Goal: Transaction & Acquisition: Download file/media

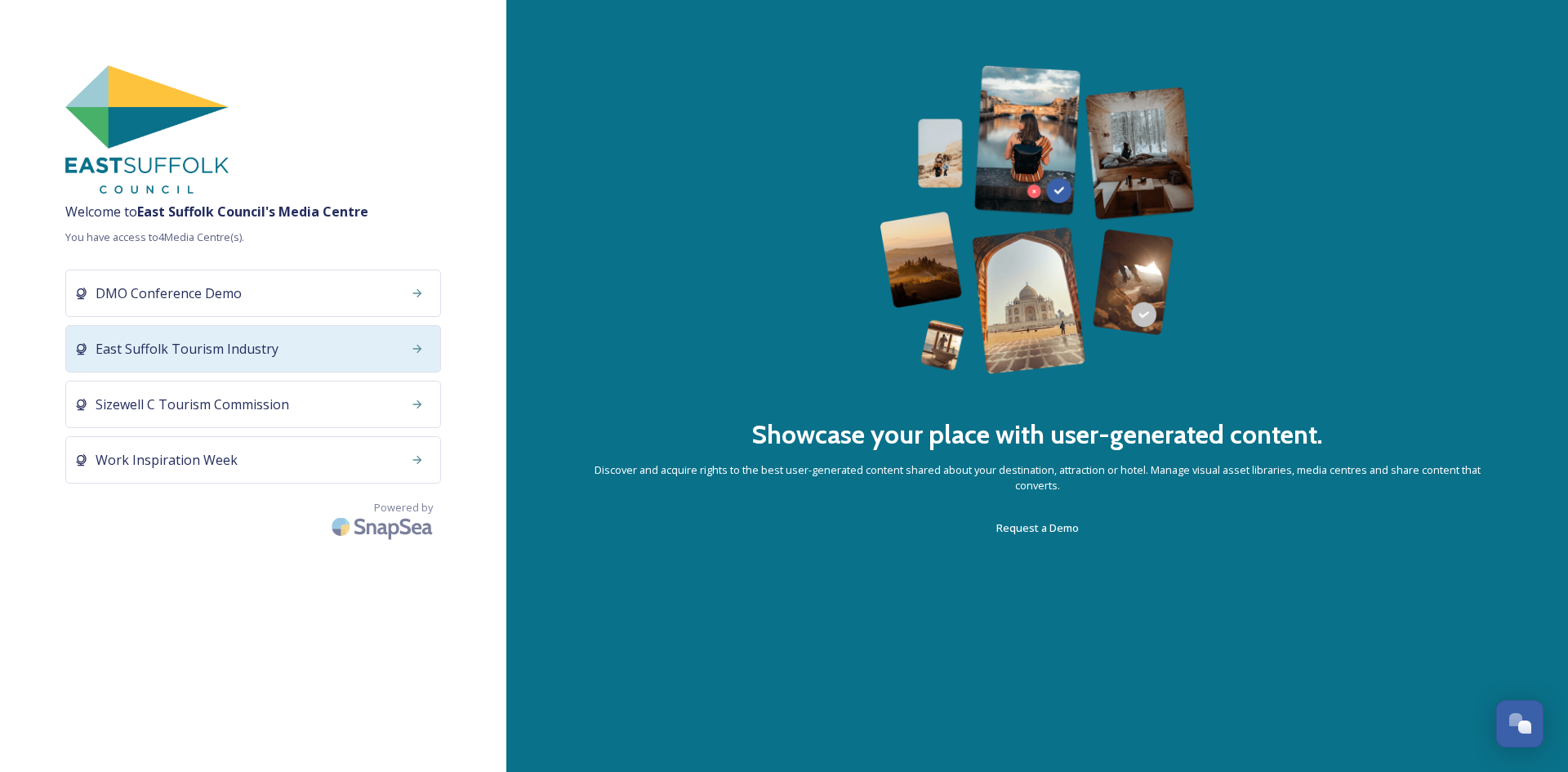
click at [341, 351] on div "East Suffolk Tourism Industry" at bounding box center [252, 349] width 376 height 48
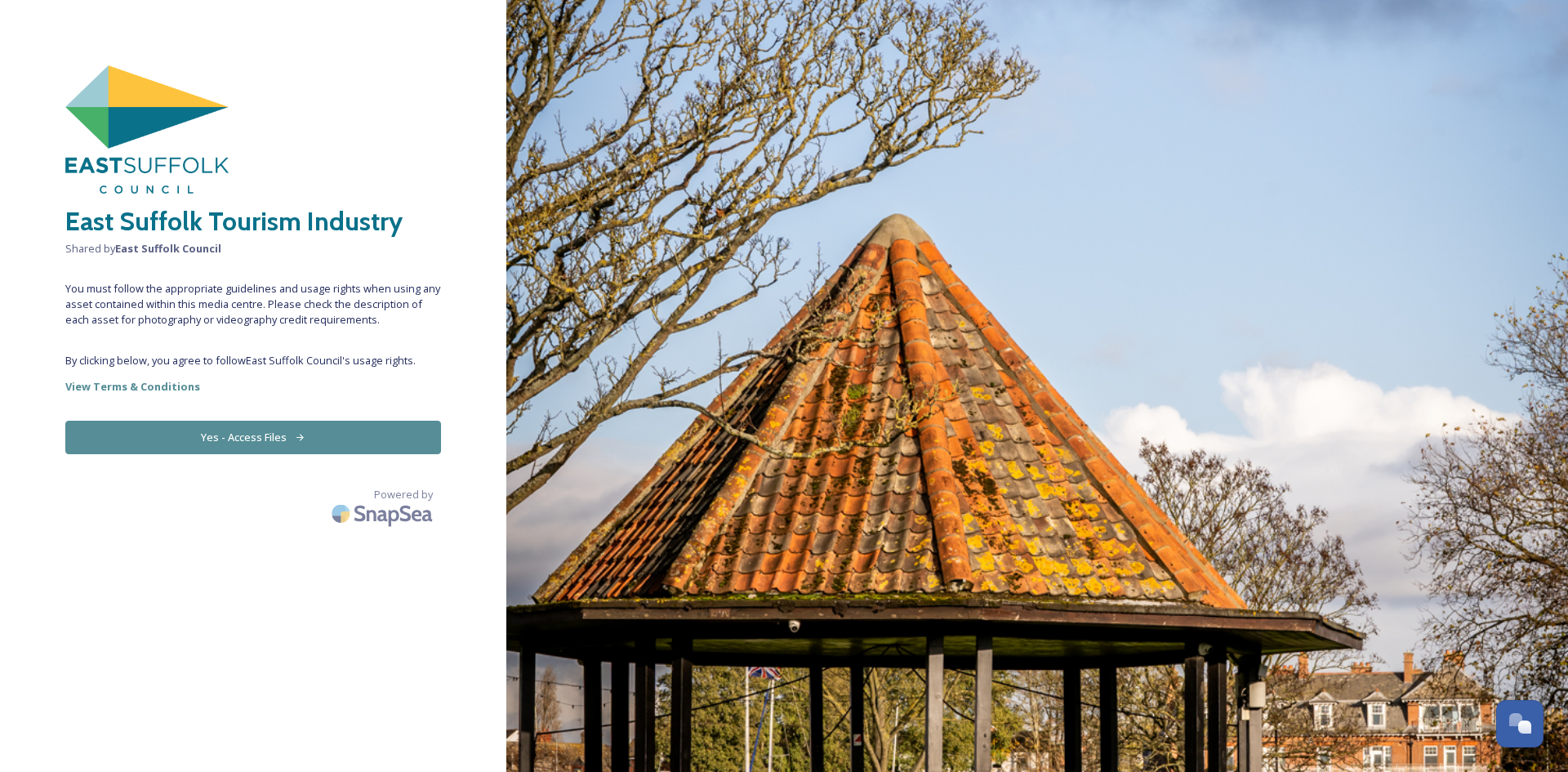
click at [277, 455] on div "East Suffolk Tourism Industry Shared by East Suffolk Council You must follow th…" at bounding box center [253, 386] width 506 height 641
click at [277, 440] on button "Yes - Access Files" at bounding box center [252, 437] width 376 height 34
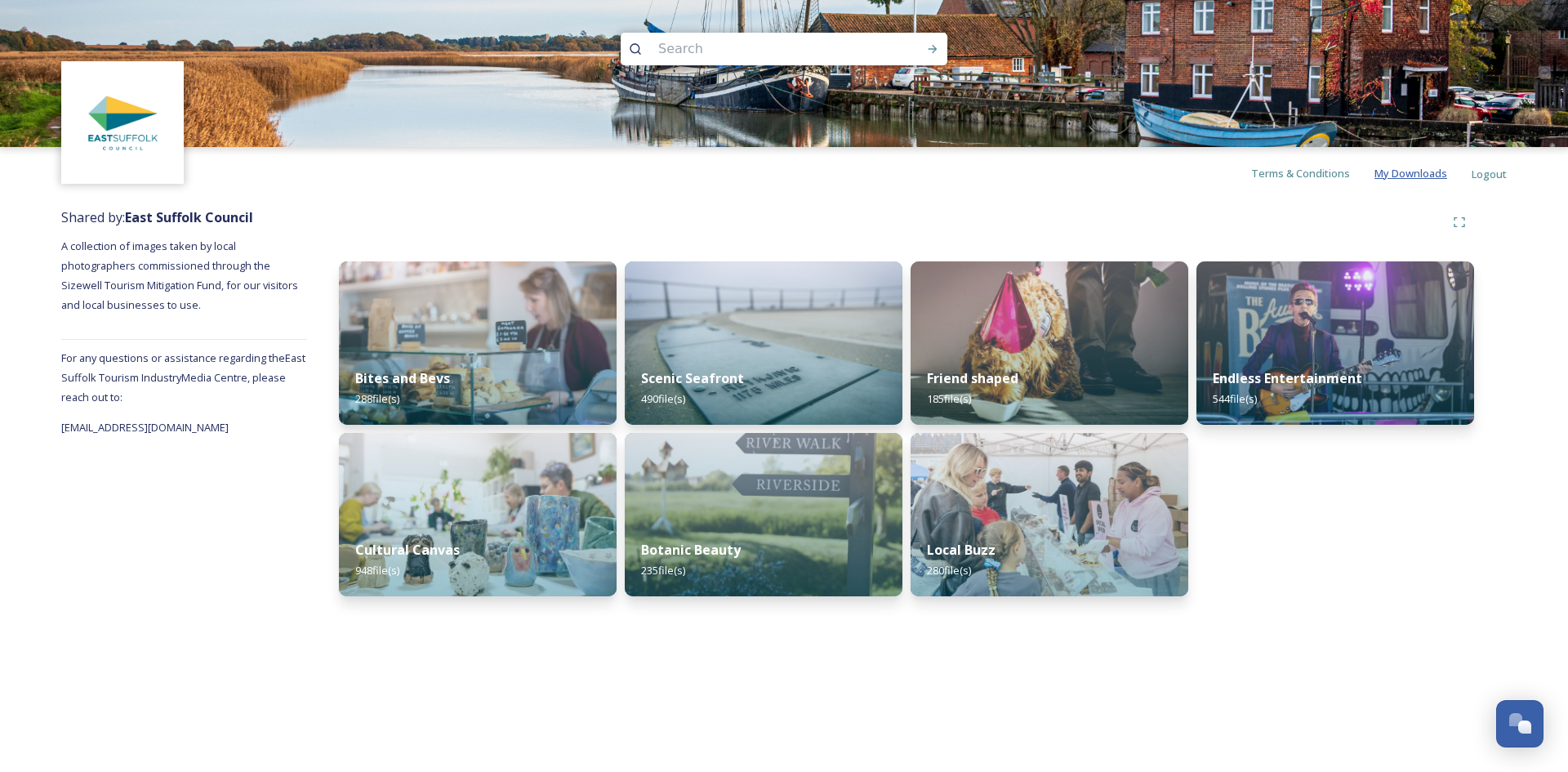
click at [1434, 173] on span "My Downloads" at bounding box center [1411, 173] width 72 height 15
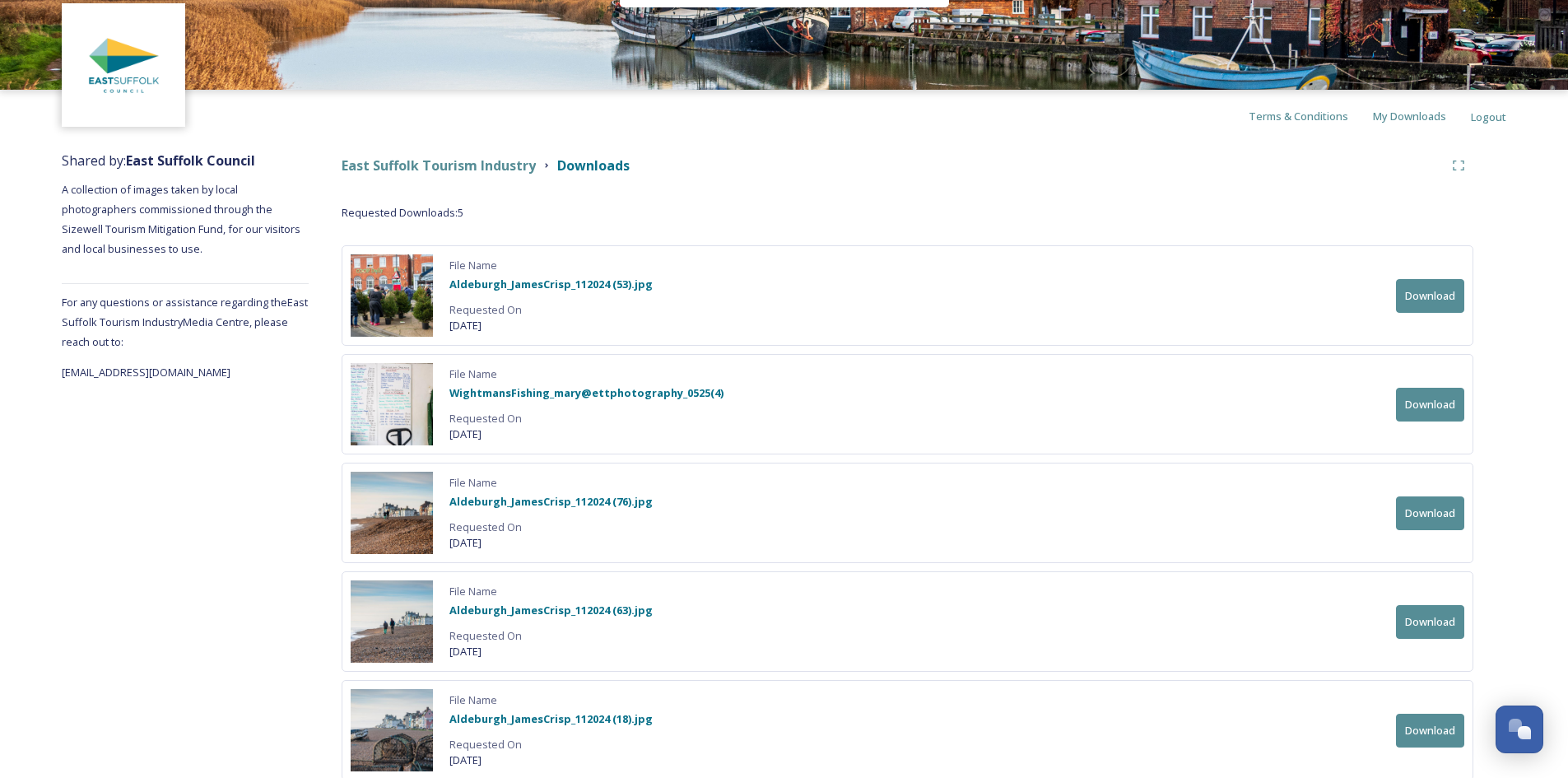
scroll to position [118, 0]
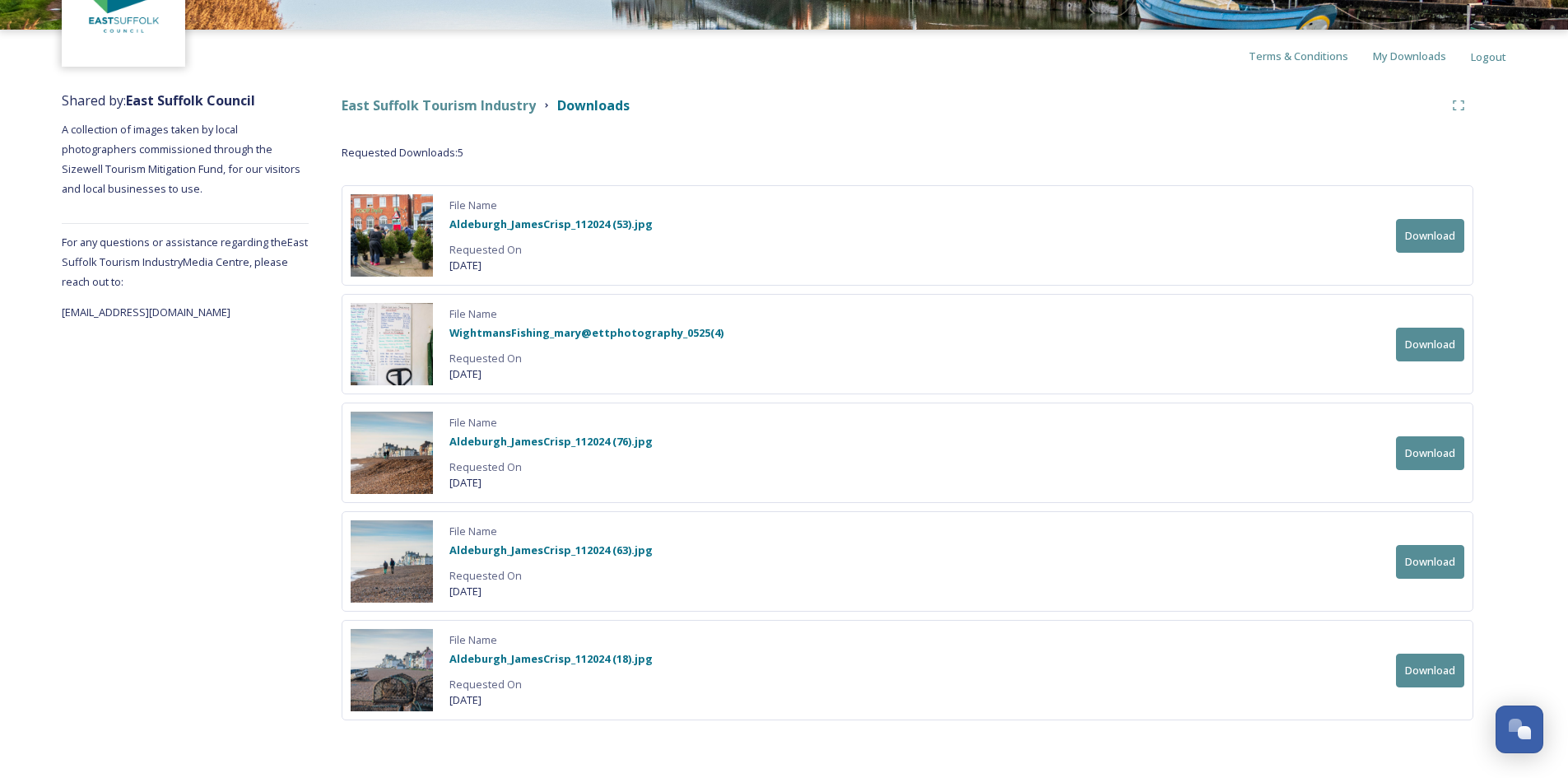
click at [1421, 668] on button "Download" at bounding box center [1430, 670] width 68 height 34
